Goal: Navigation & Orientation: Find specific page/section

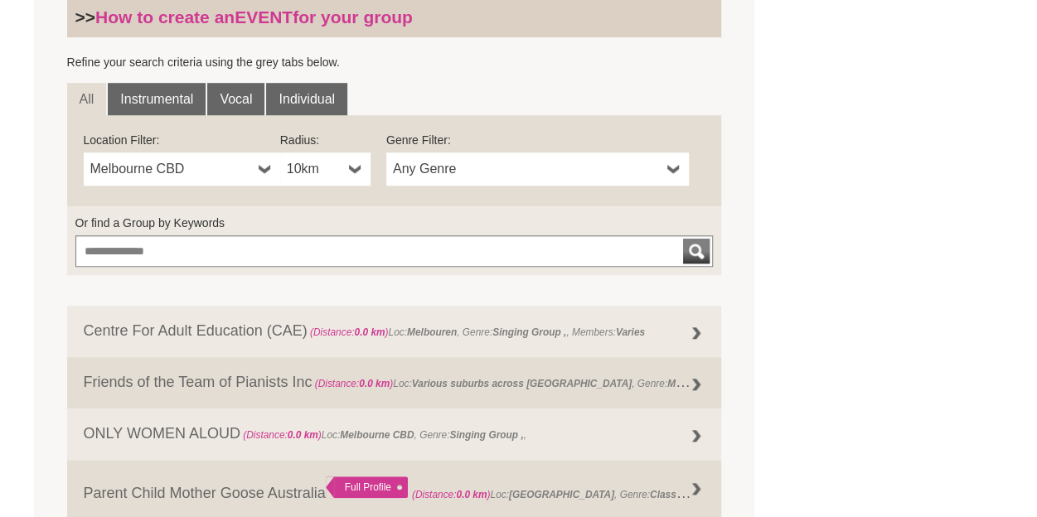
scroll to position [542, 0]
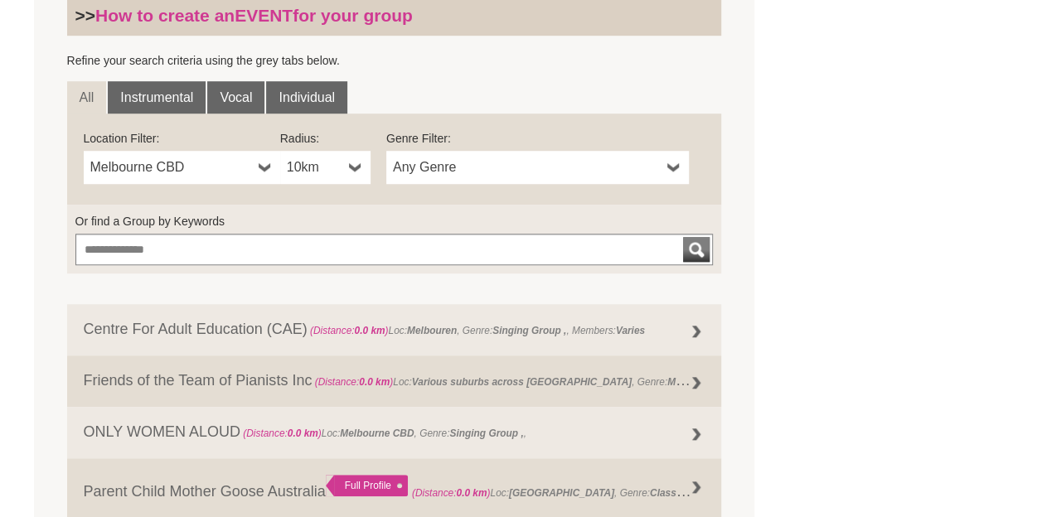
click at [260, 171] on b at bounding box center [265, 167] width 13 height 33
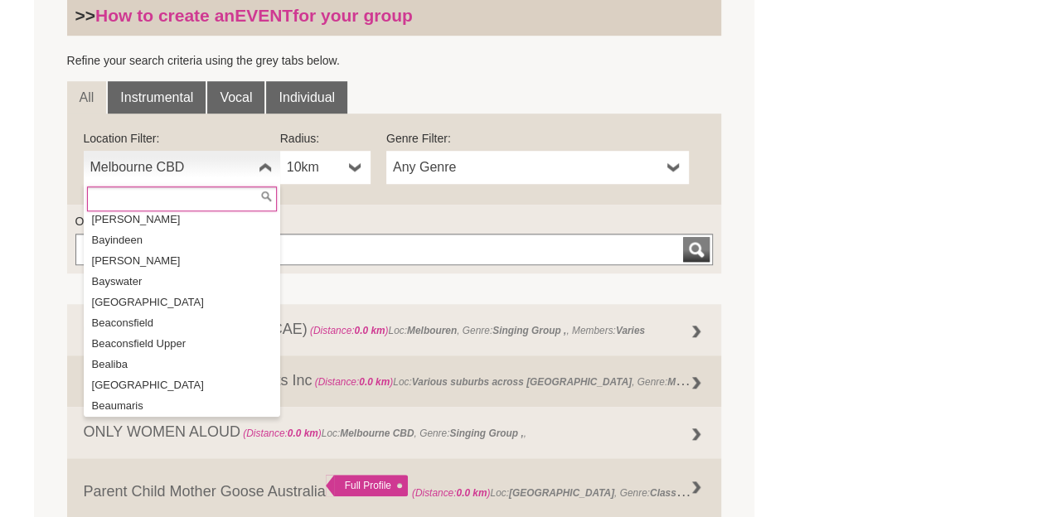
scroll to position [2111, 0]
click at [169, 291] on li "[GEOGRAPHIC_DATA]" at bounding box center [183, 301] width 193 height 21
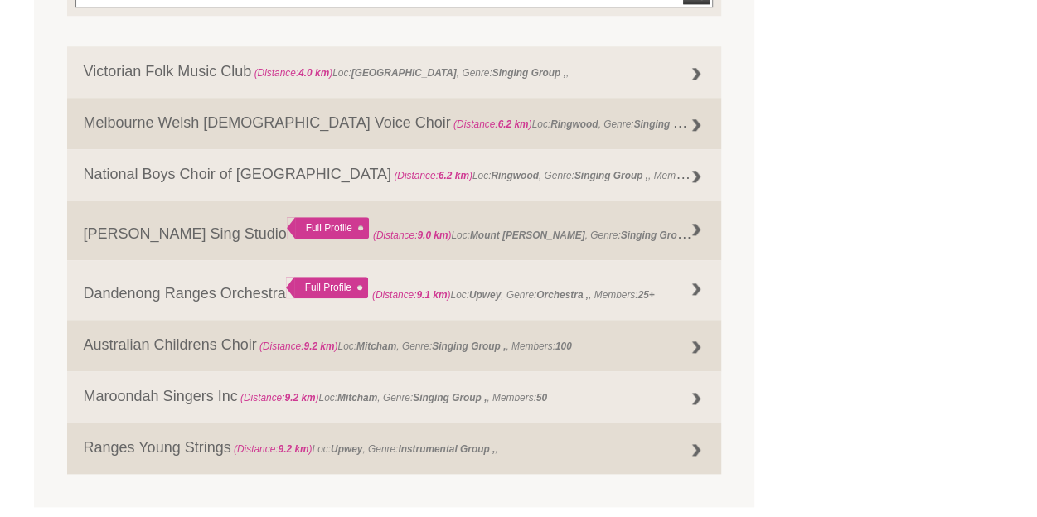
scroll to position [800, 0]
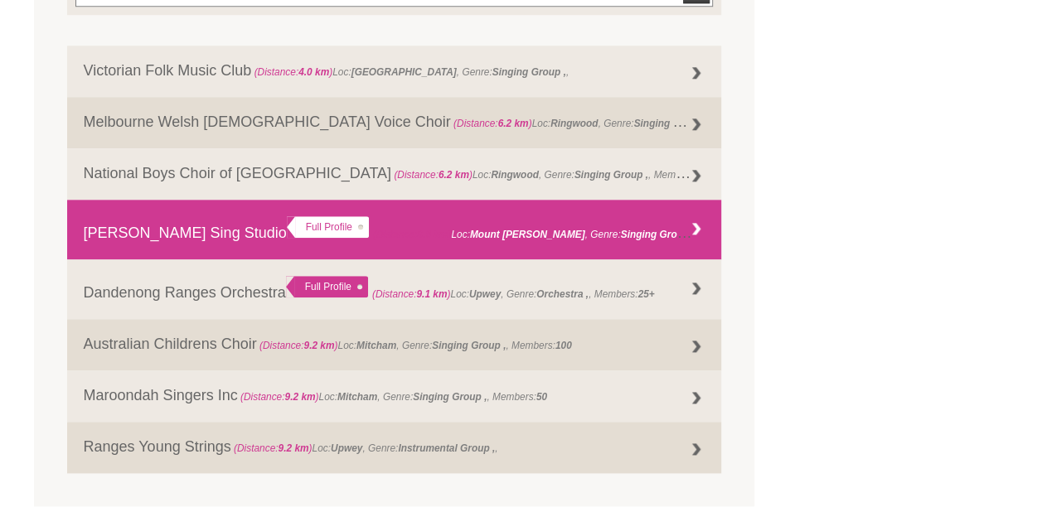
click at [693, 232] on div at bounding box center [695, 229] width 33 height 33
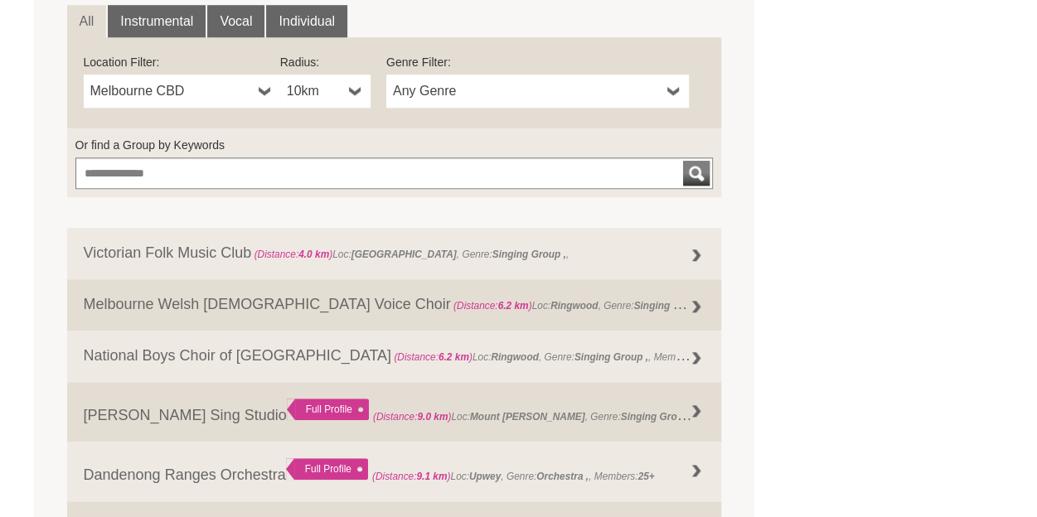
scroll to position [605, 0]
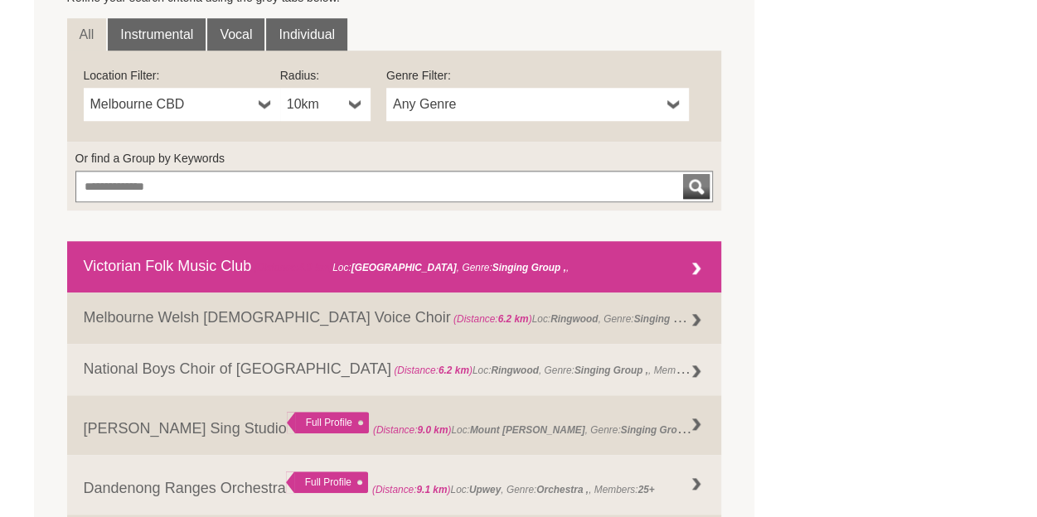
click at [534, 276] on link "Victorian Folk Music Club (Distance: 4.0 km ) Loc: Ringwood East , Genre: Singi…" at bounding box center [394, 266] width 655 height 51
